Goal: Task Accomplishment & Management: Complete application form

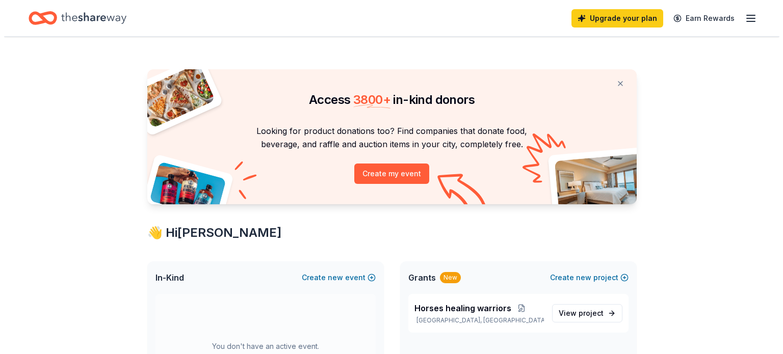
scroll to position [102, 0]
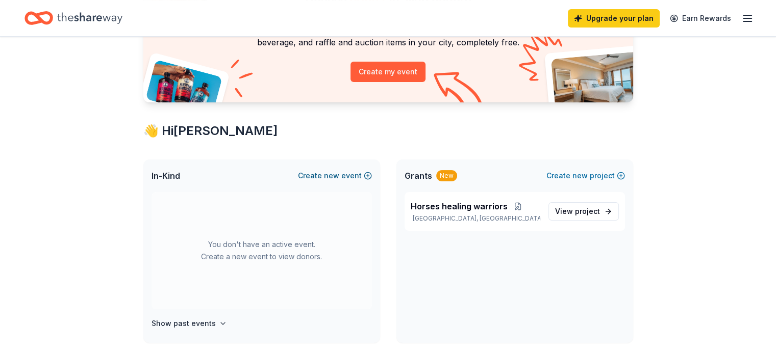
click at [347, 175] on button "Create new event" at bounding box center [335, 176] width 74 height 12
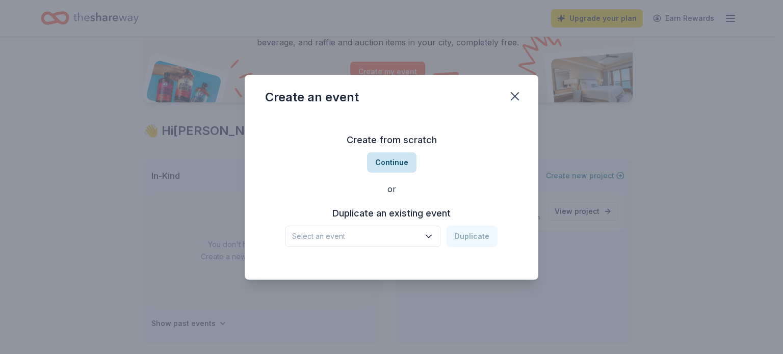
click at [397, 162] on button "Continue" at bounding box center [391, 162] width 49 height 20
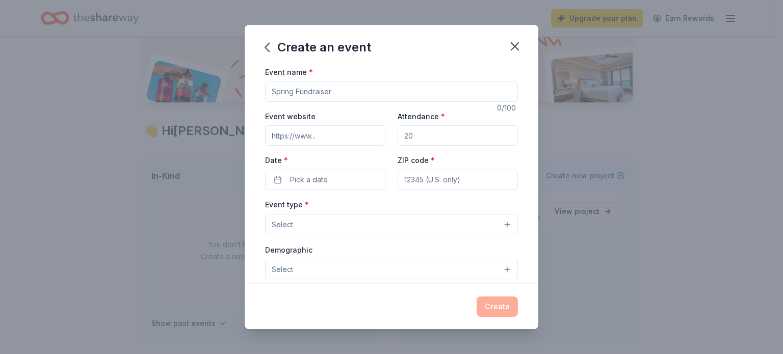
click at [344, 90] on input "Event name *" at bounding box center [391, 92] width 253 height 20
type input "7 Star 2nd Annual Cornhole Tournament"
click at [327, 136] on input "Event website" at bounding box center [325, 135] width 120 height 20
type input "http://www.7starhorsetherapy.org"
click at [417, 138] on input "Attendance *" at bounding box center [458, 135] width 120 height 20
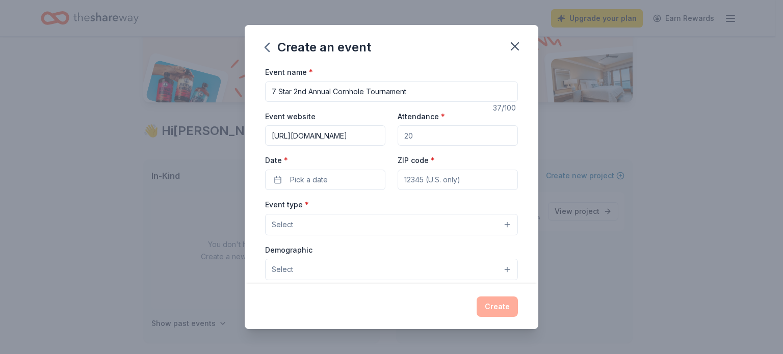
type input "100"
click at [319, 178] on span "Pick a date" at bounding box center [309, 180] width 38 height 12
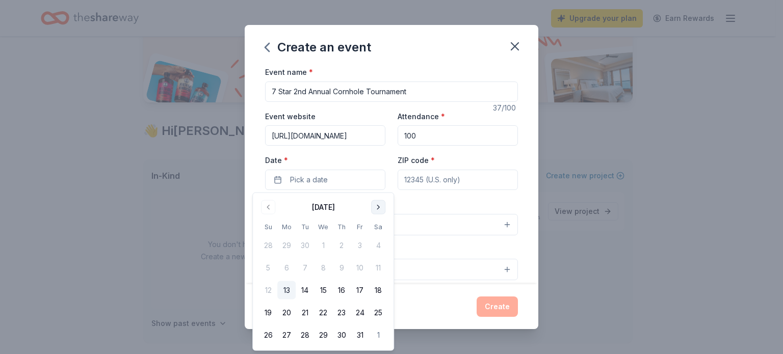
click at [377, 208] on button "Go to next month" at bounding box center [378, 207] width 14 height 14
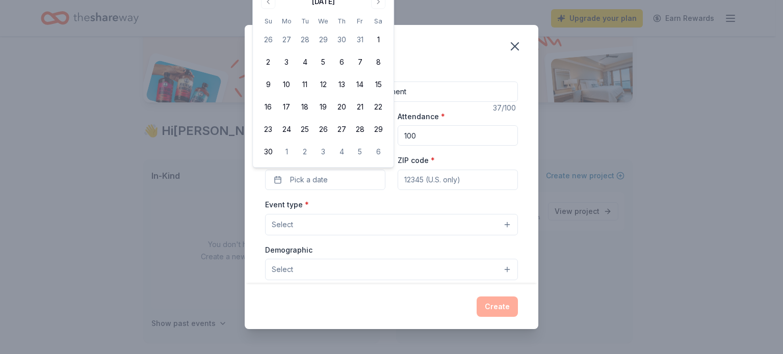
click at [377, 207] on div "Event type * Select" at bounding box center [391, 216] width 253 height 37
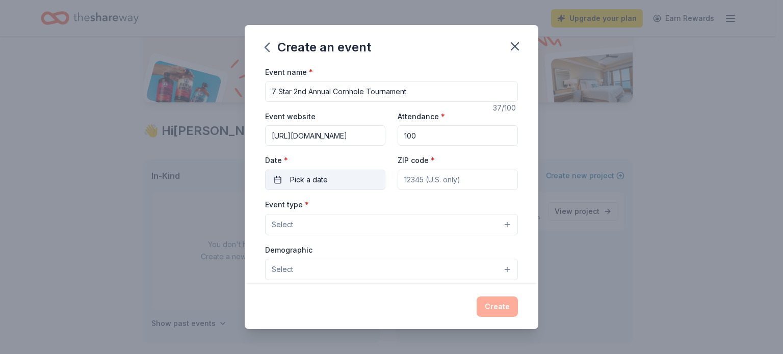
click at [332, 178] on button "Pick a date" at bounding box center [325, 180] width 120 height 20
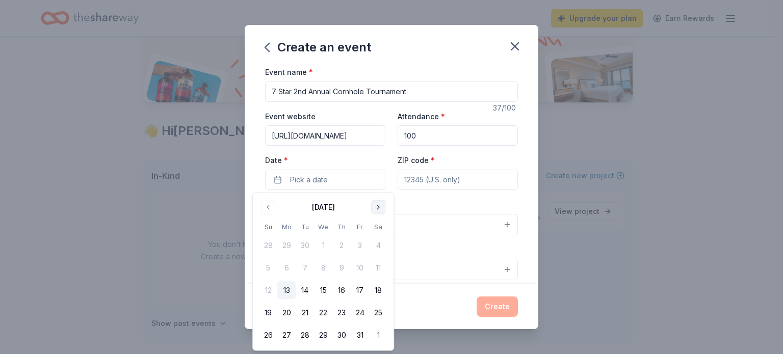
click at [377, 208] on button "Go to next month" at bounding box center [378, 207] width 14 height 14
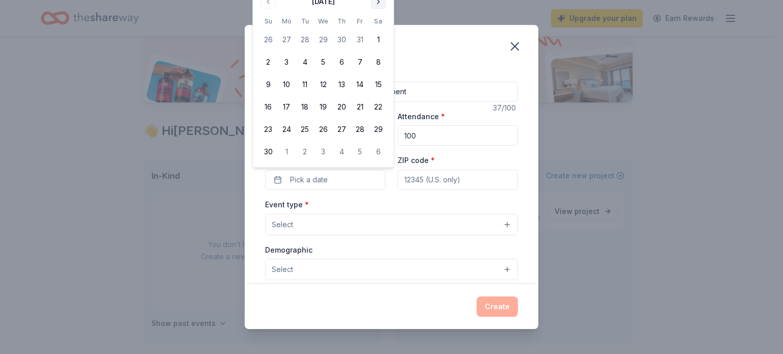
click at [377, 208] on div "Event type * Select" at bounding box center [391, 216] width 253 height 37
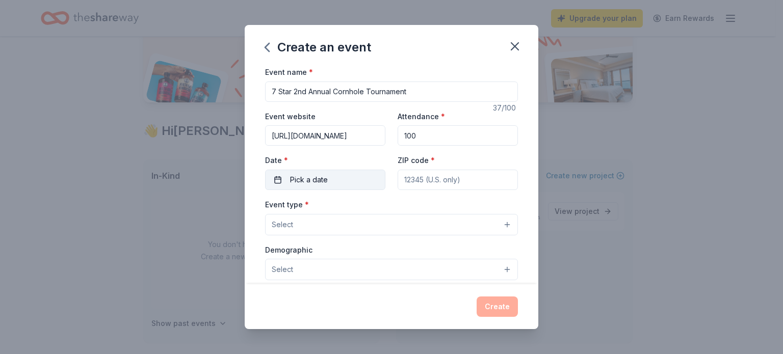
click at [323, 181] on span "Pick a date" at bounding box center [309, 180] width 38 height 12
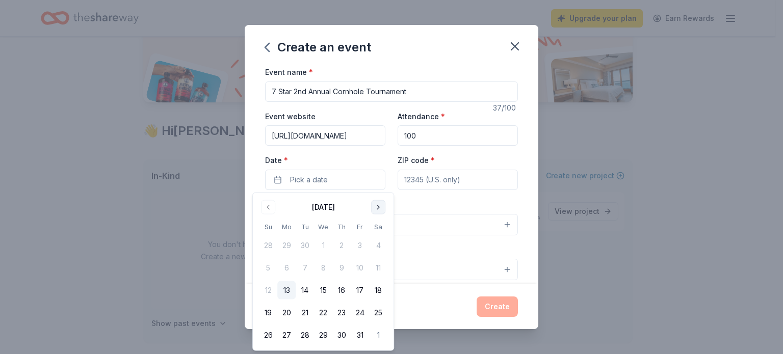
click at [377, 207] on button "Go to next month" at bounding box center [378, 207] width 14 height 14
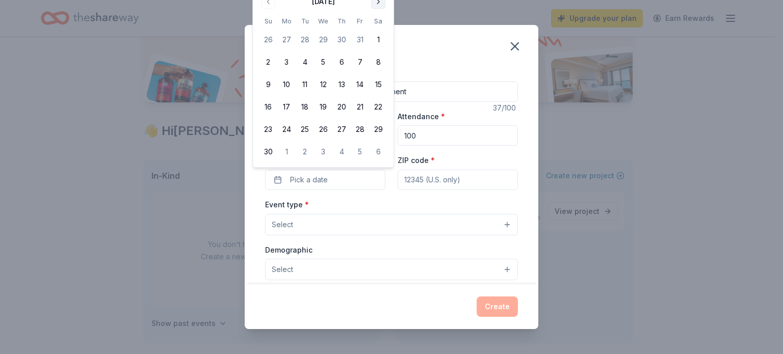
click at [378, 3] on button "Go to next month" at bounding box center [378, 1] width 14 height 14
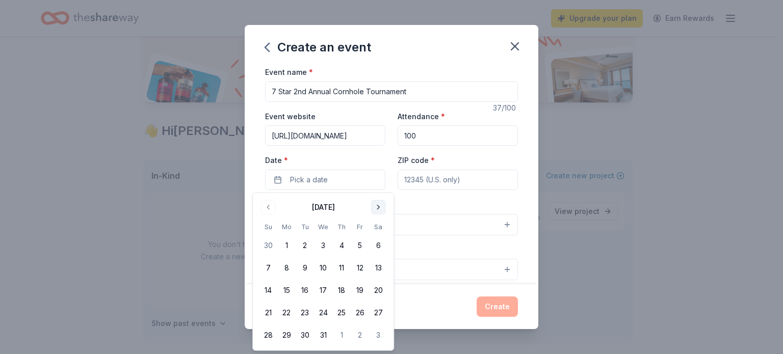
click at [379, 207] on button "Go to next month" at bounding box center [378, 207] width 14 height 14
click at [379, 208] on button "Go to next month" at bounding box center [378, 207] width 14 height 14
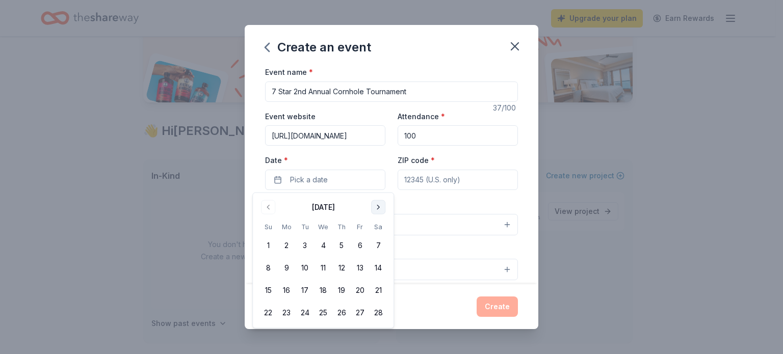
click at [379, 208] on button "Go to next month" at bounding box center [378, 207] width 14 height 14
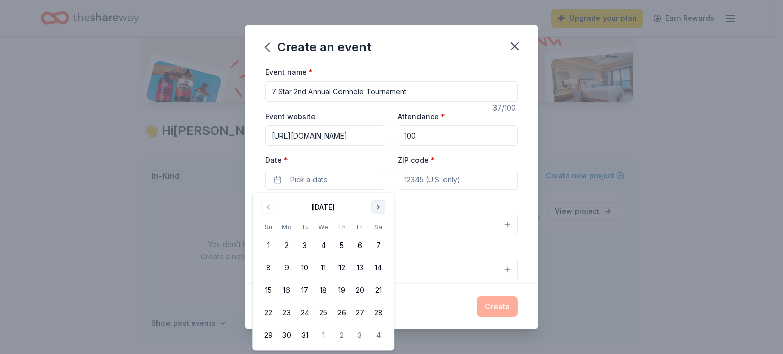
click at [379, 208] on button "Go to next month" at bounding box center [378, 207] width 14 height 14
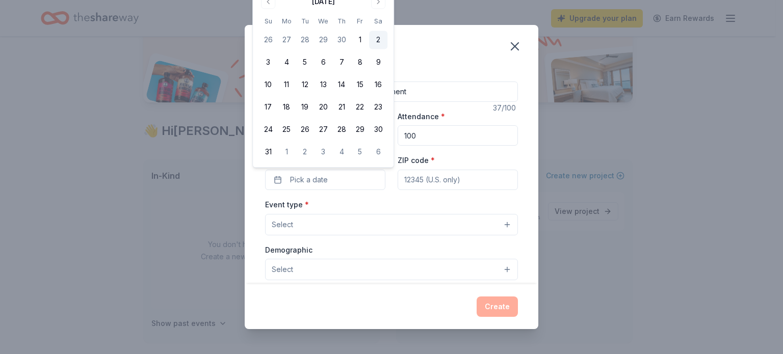
click at [379, 40] on button "2" at bounding box center [378, 40] width 18 height 18
click at [471, 183] on input "ZIP code *" at bounding box center [458, 180] width 120 height 20
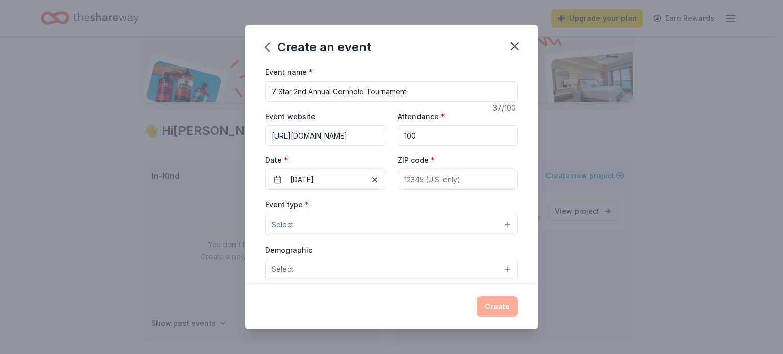
type input "79118"
type input "4753 S Farm to Market Rd 1258"
click at [300, 222] on button "Select" at bounding box center [391, 224] width 253 height 21
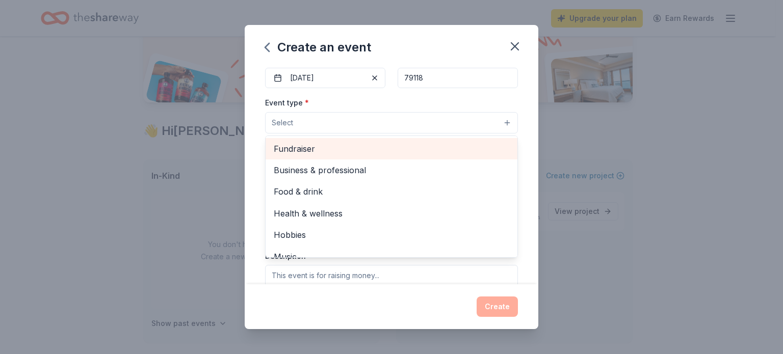
click at [409, 148] on span "Fundraiser" at bounding box center [392, 148] width 236 height 13
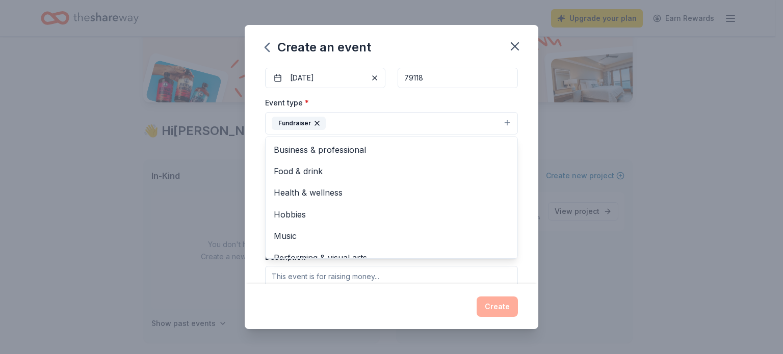
click at [667, 129] on div "Create an event Event name * 7 Star 2nd Annual Cornhole Tournament 37 /100 Even…" at bounding box center [391, 177] width 783 height 354
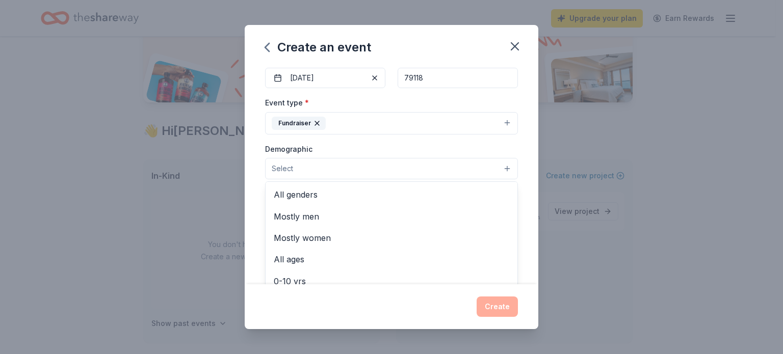
click at [501, 169] on button "Select" at bounding box center [391, 168] width 253 height 21
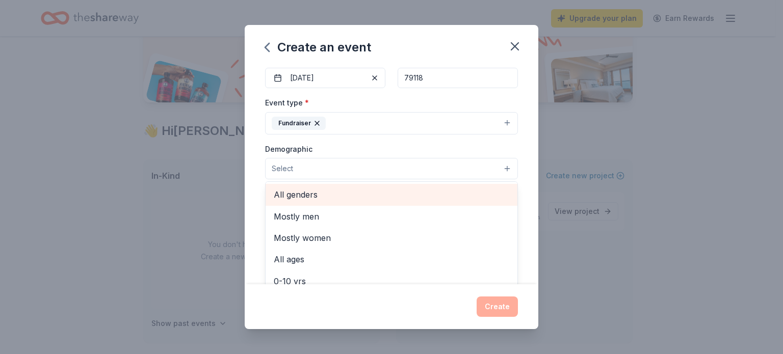
click at [401, 197] on span "All genders" at bounding box center [392, 194] width 236 height 13
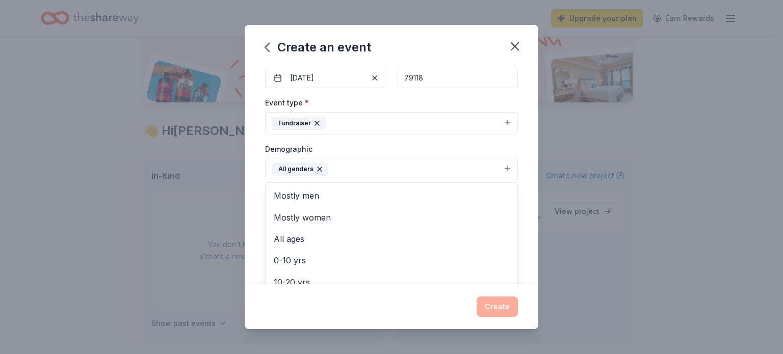
click at [588, 179] on div "Create an event Event name * 7 Star 2nd Annual Cornhole Tournament 37 /100 Even…" at bounding box center [391, 177] width 783 height 354
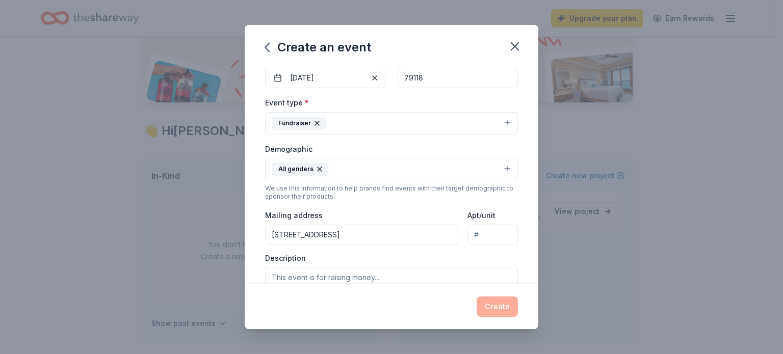
scroll to position [204, 0]
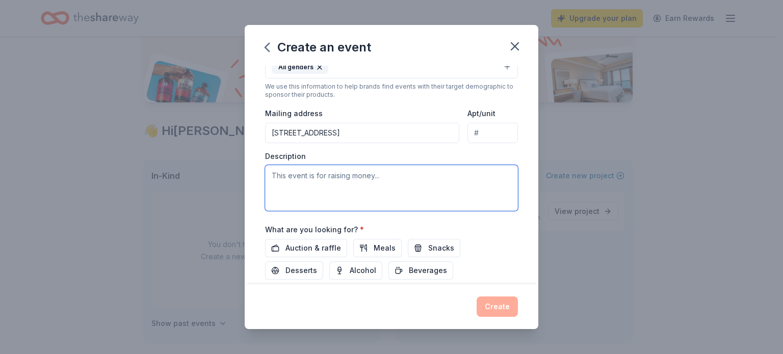
click at [294, 176] on textarea at bounding box center [391, 188] width 253 height 46
click at [357, 175] on textarea "Raising funds to provide equine sessions for our 1st responders and their hard …" at bounding box center [391, 188] width 253 height 46
click at [412, 186] on textarea "Raising funds to provide free equine sessions for our 1st responders and their …" at bounding box center [391, 188] width 253 height 46
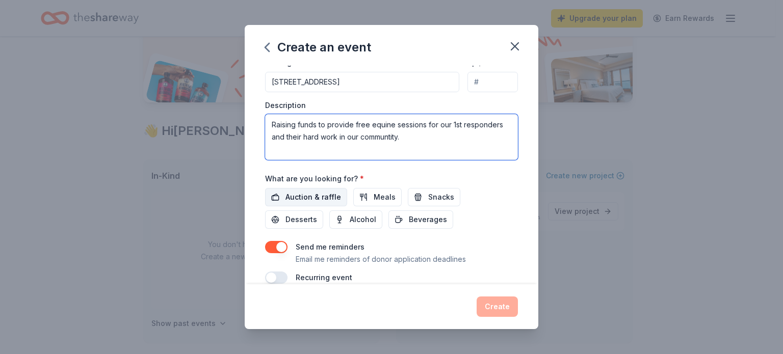
type textarea "Raising funds to provide free equine sessions for our 1st responders and their …"
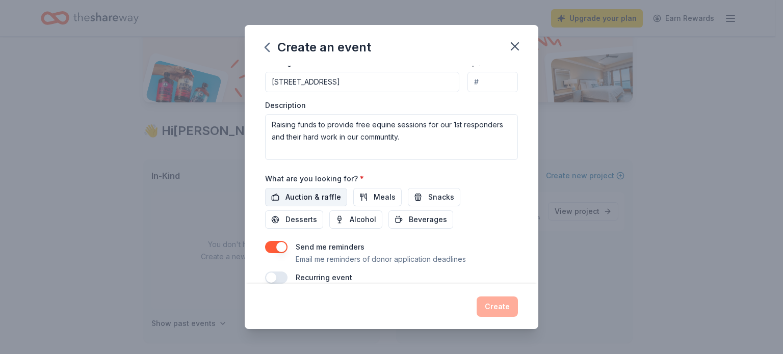
click at [283, 196] on button "Auction & raffle" at bounding box center [306, 197] width 82 height 18
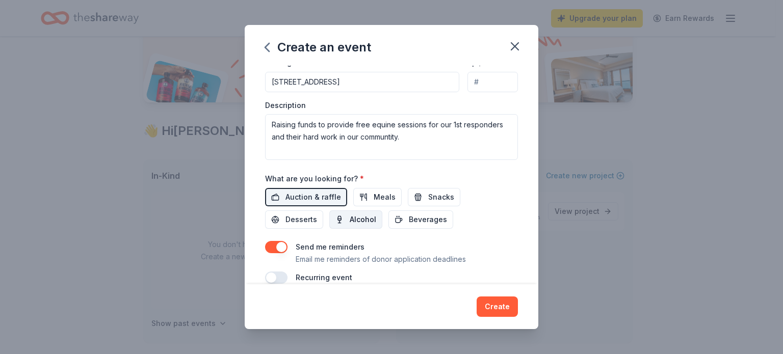
click at [365, 221] on span "Alcohol" at bounding box center [363, 220] width 27 height 12
click at [428, 194] on span "Snacks" at bounding box center [441, 197] width 26 height 12
click at [402, 220] on button "Beverages" at bounding box center [421, 220] width 65 height 18
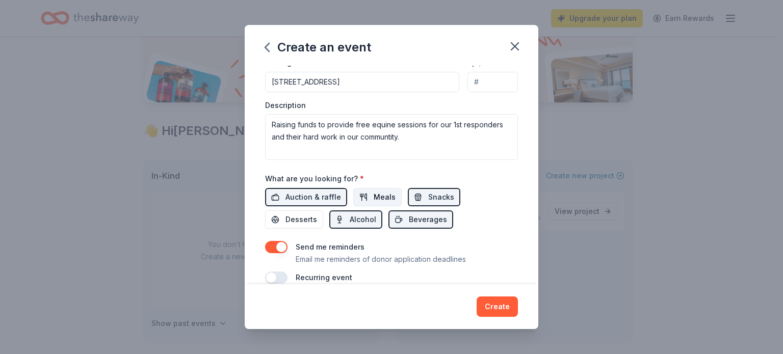
click at [374, 197] on span "Meals" at bounding box center [385, 197] width 22 height 12
click at [298, 220] on span "Desserts" at bounding box center [302, 220] width 32 height 12
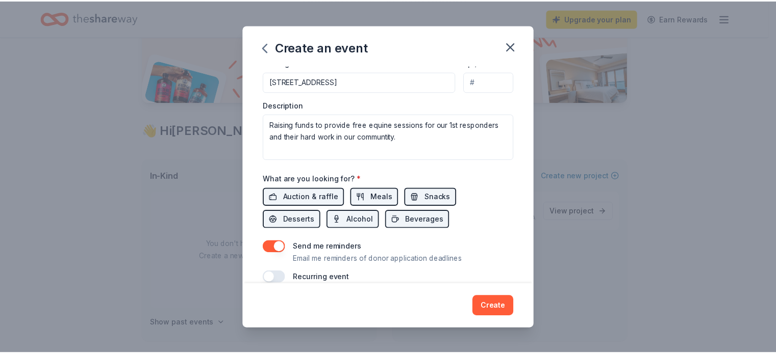
scroll to position [270, 0]
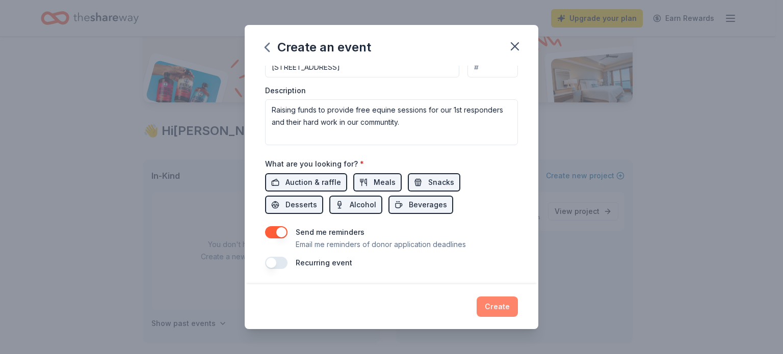
click at [493, 305] on button "Create" at bounding box center [497, 307] width 41 height 20
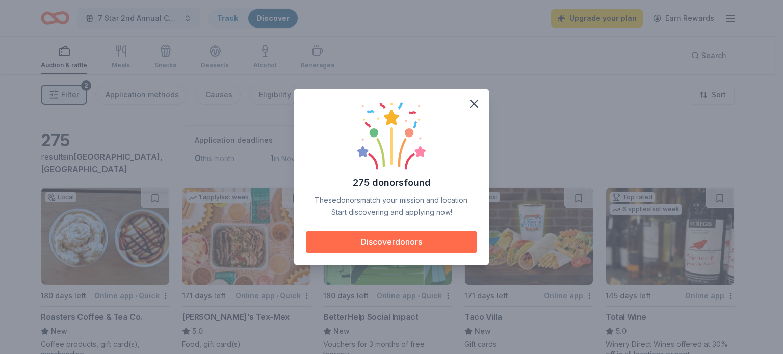
click at [384, 240] on button "Discover donors" at bounding box center [391, 242] width 171 height 22
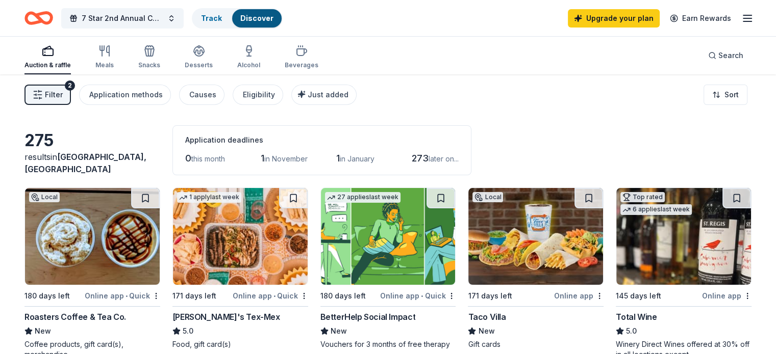
scroll to position [153, 0]
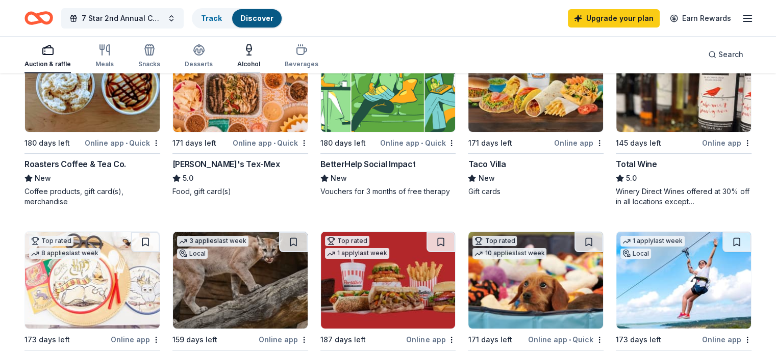
click at [251, 51] on icon "button" at bounding box center [248, 48] width 5 height 7
